Goal: Navigation & Orientation: Go to known website

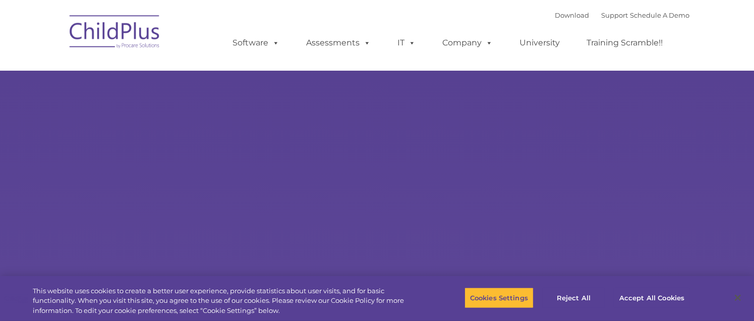
type input ""
select select "MEDIUM"
click at [637, 295] on button "Accept All Cookies" at bounding box center [651, 297] width 76 height 21
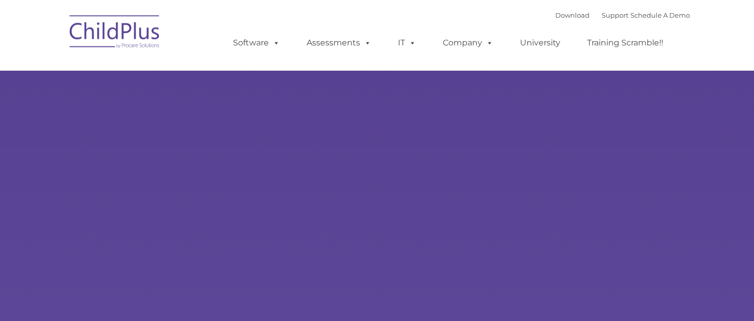
type input ""
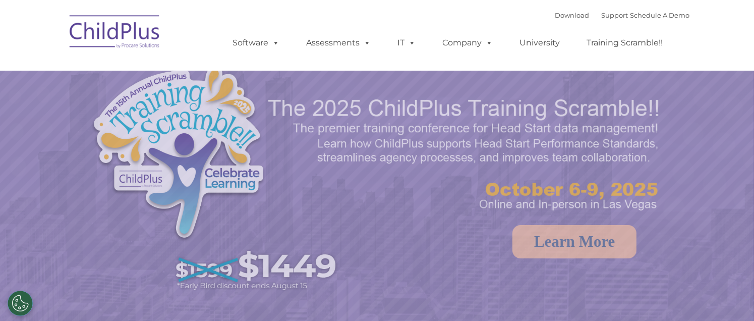
select select "MEDIUM"
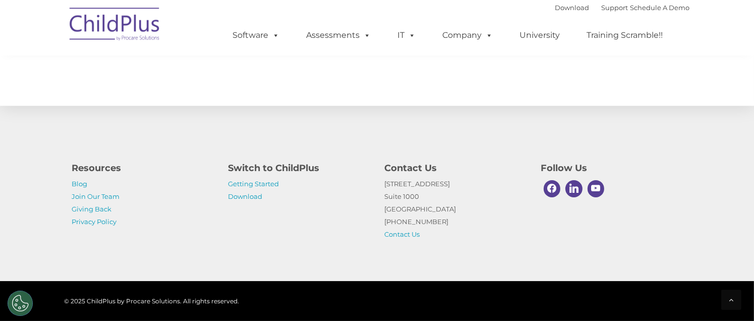
scroll to position [1178, 0]
